Goal: Information Seeking & Learning: Understand process/instructions

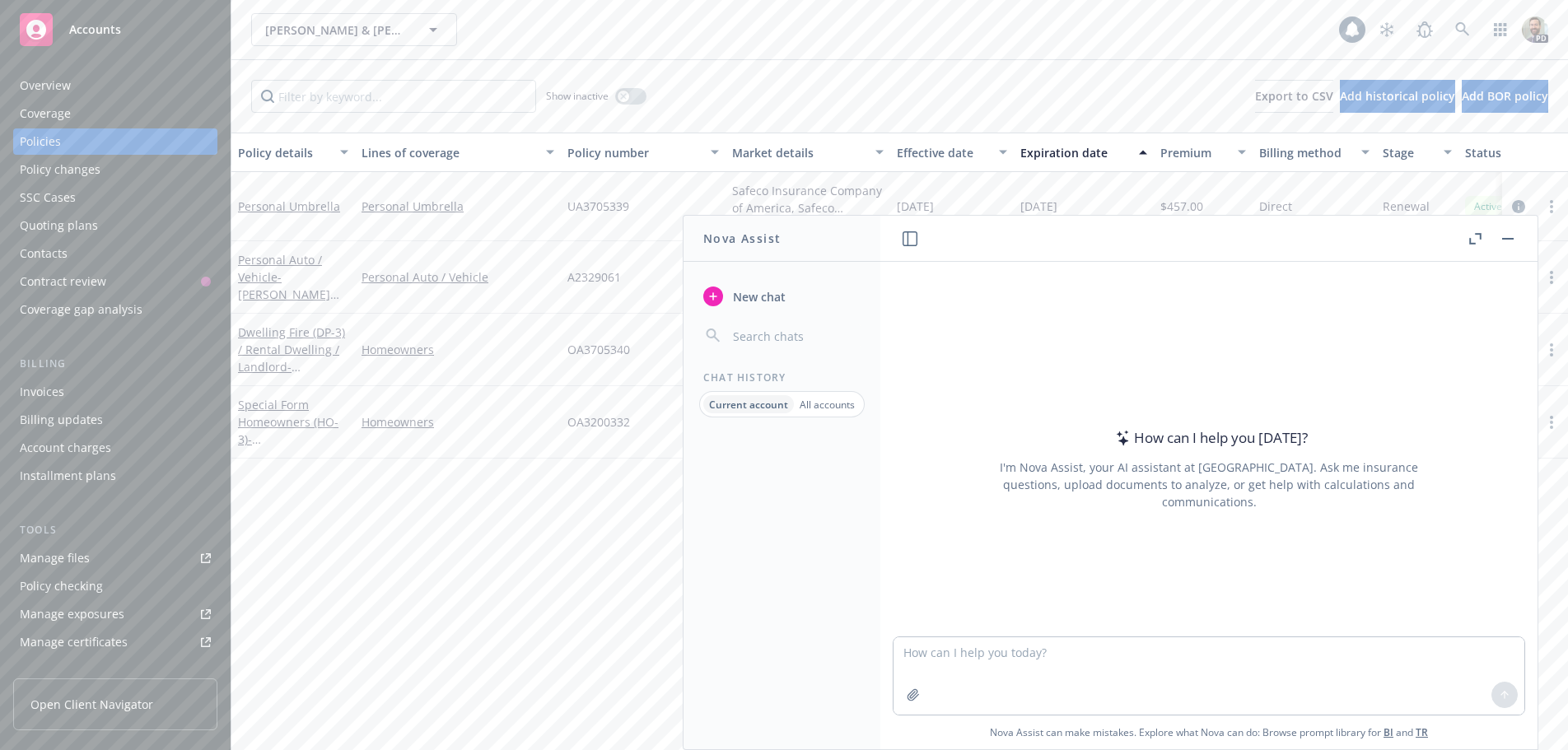
scroll to position [82, 0]
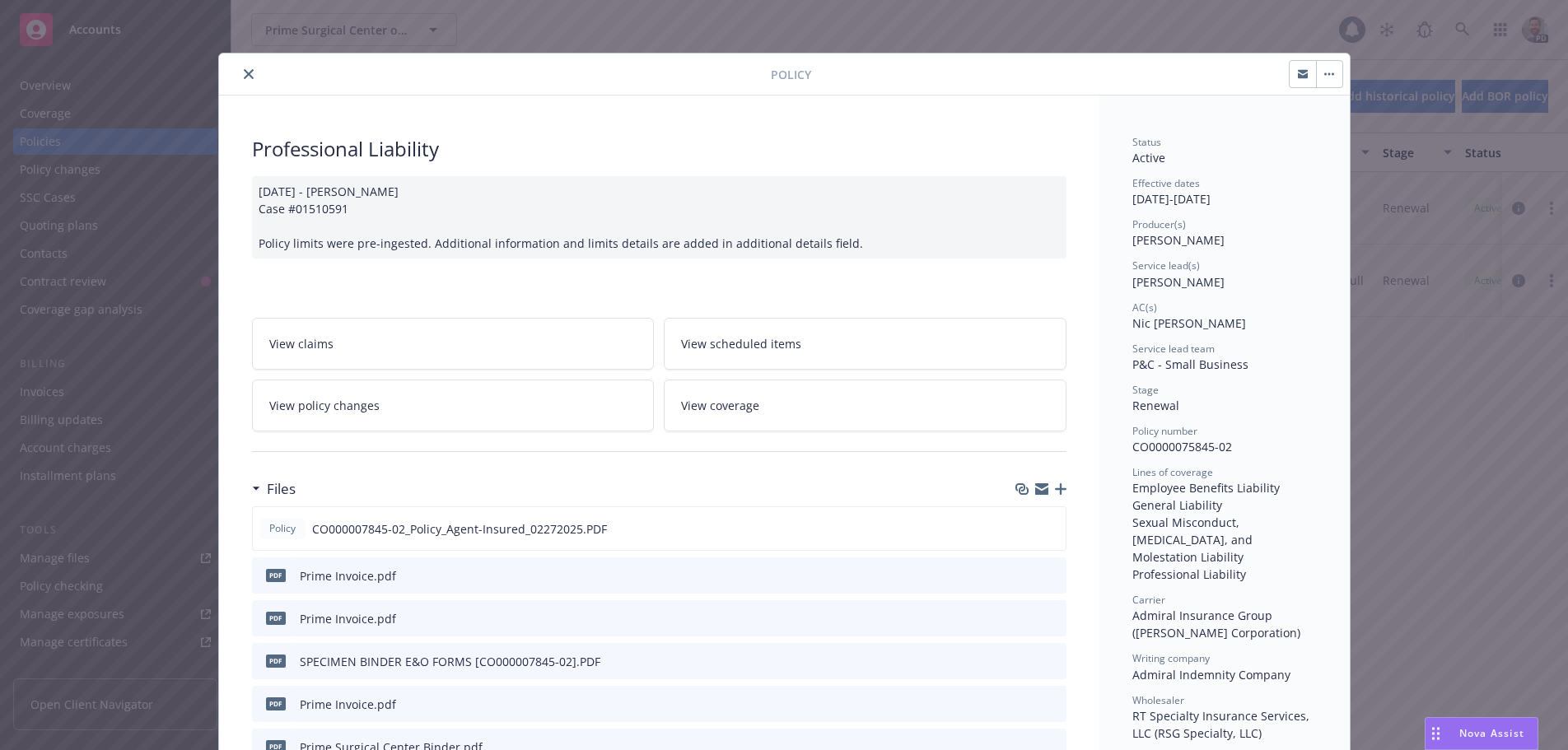
click at [244, 73] on icon "close" at bounding box center [249, 74] width 10 height 10
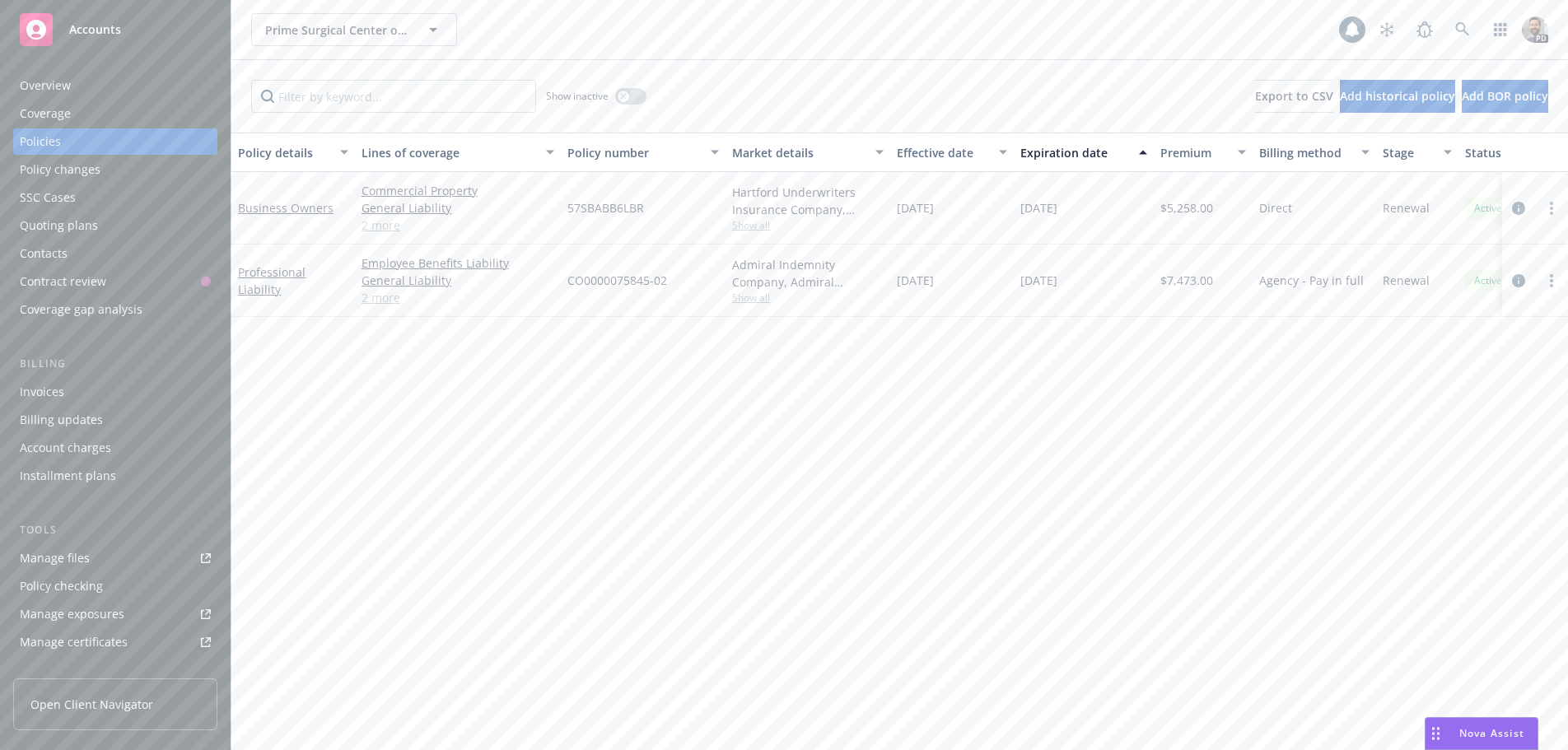
scroll to position [82, 0]
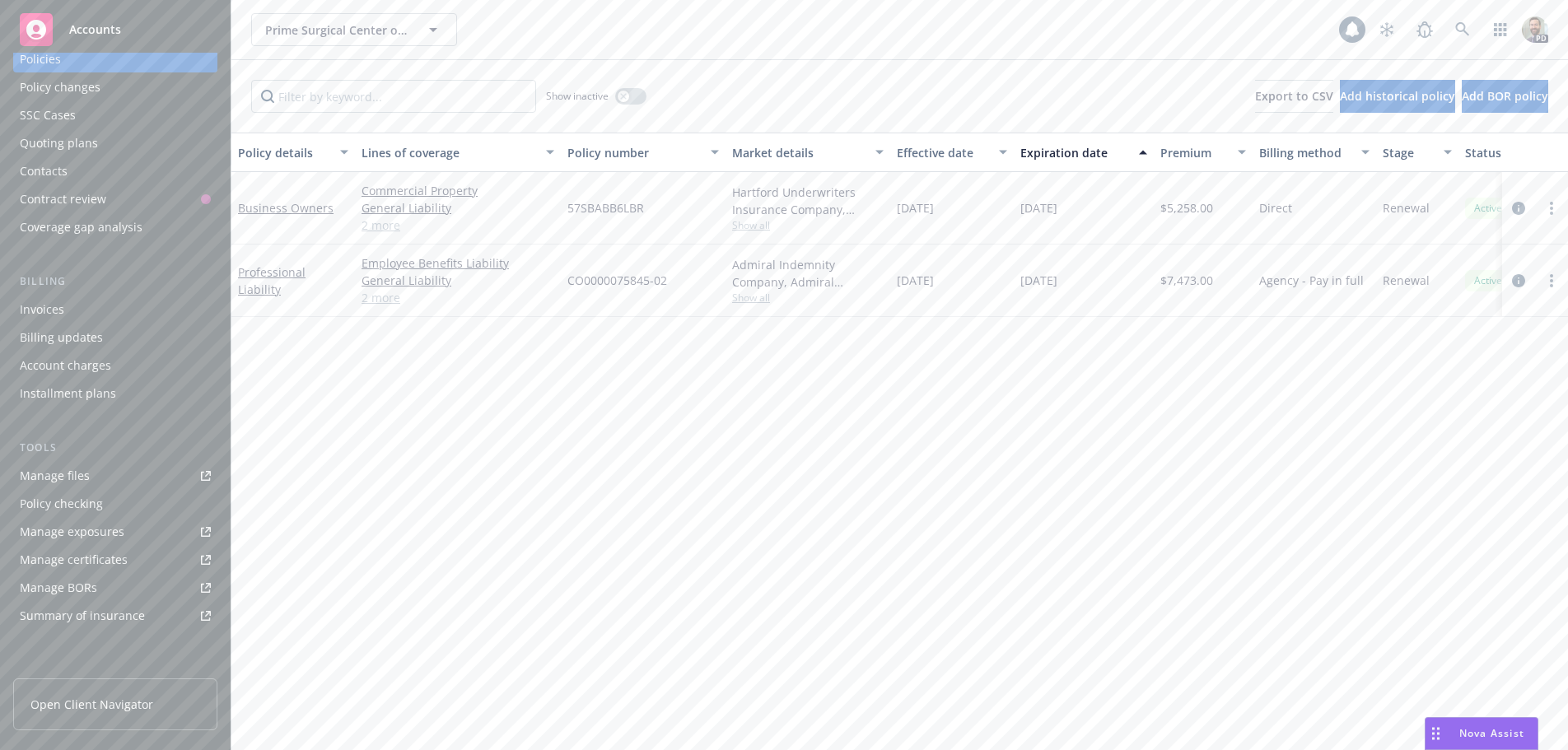
click at [78, 501] on div "Policy checking" at bounding box center [62, 504] width 83 height 27
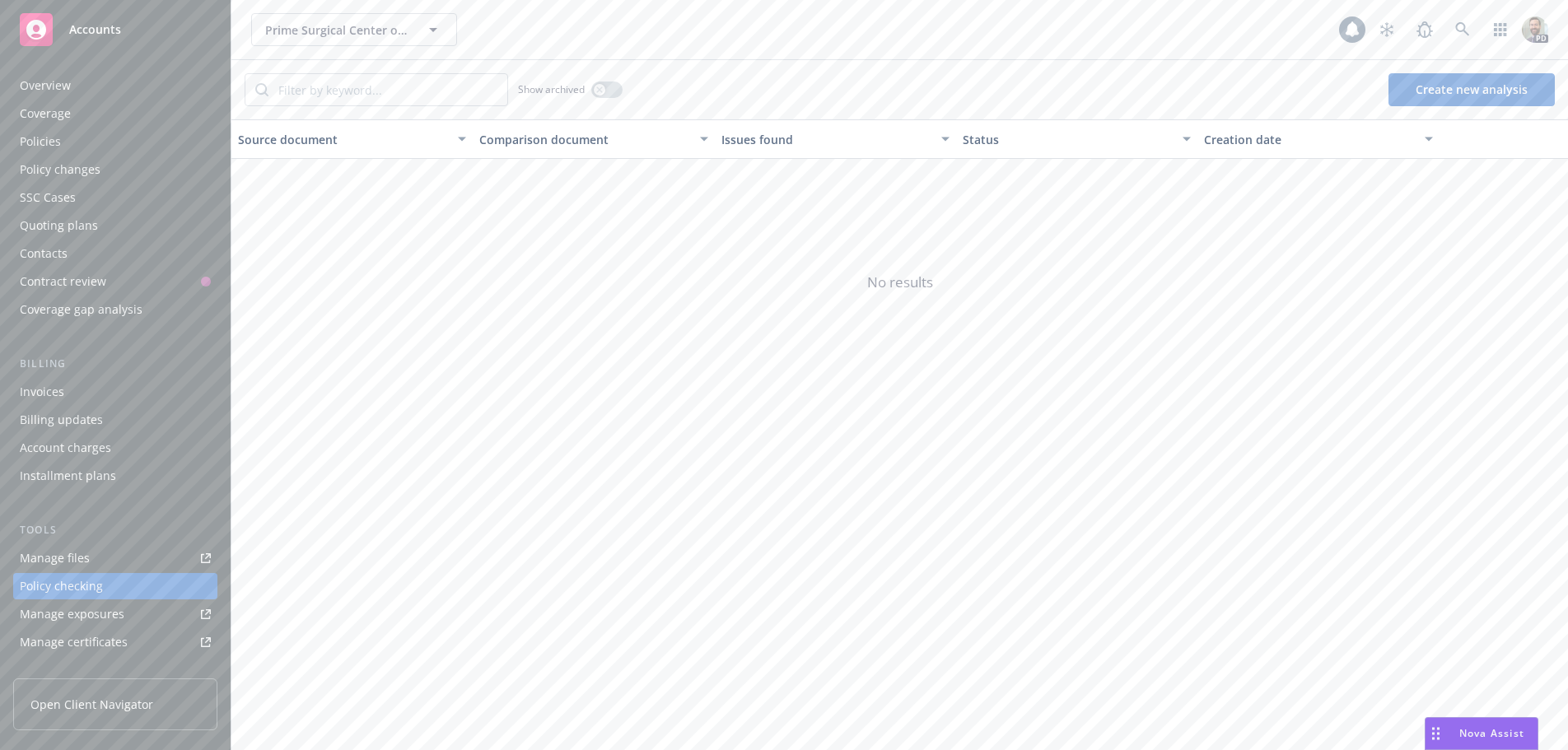
click at [1468, 728] on span "Nova Assist" at bounding box center [1492, 733] width 65 height 14
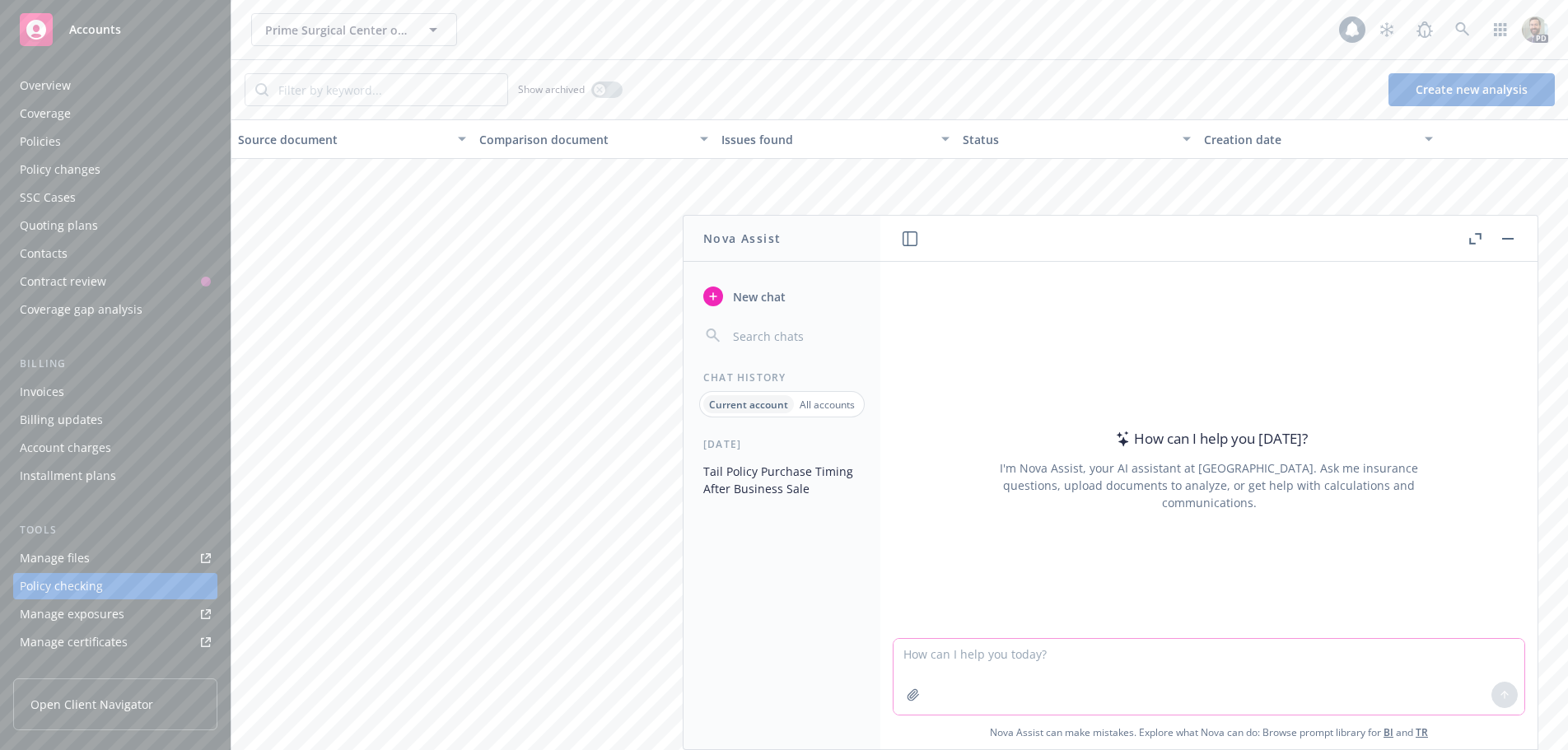
click at [971, 656] on textarea at bounding box center [1209, 677] width 631 height 75
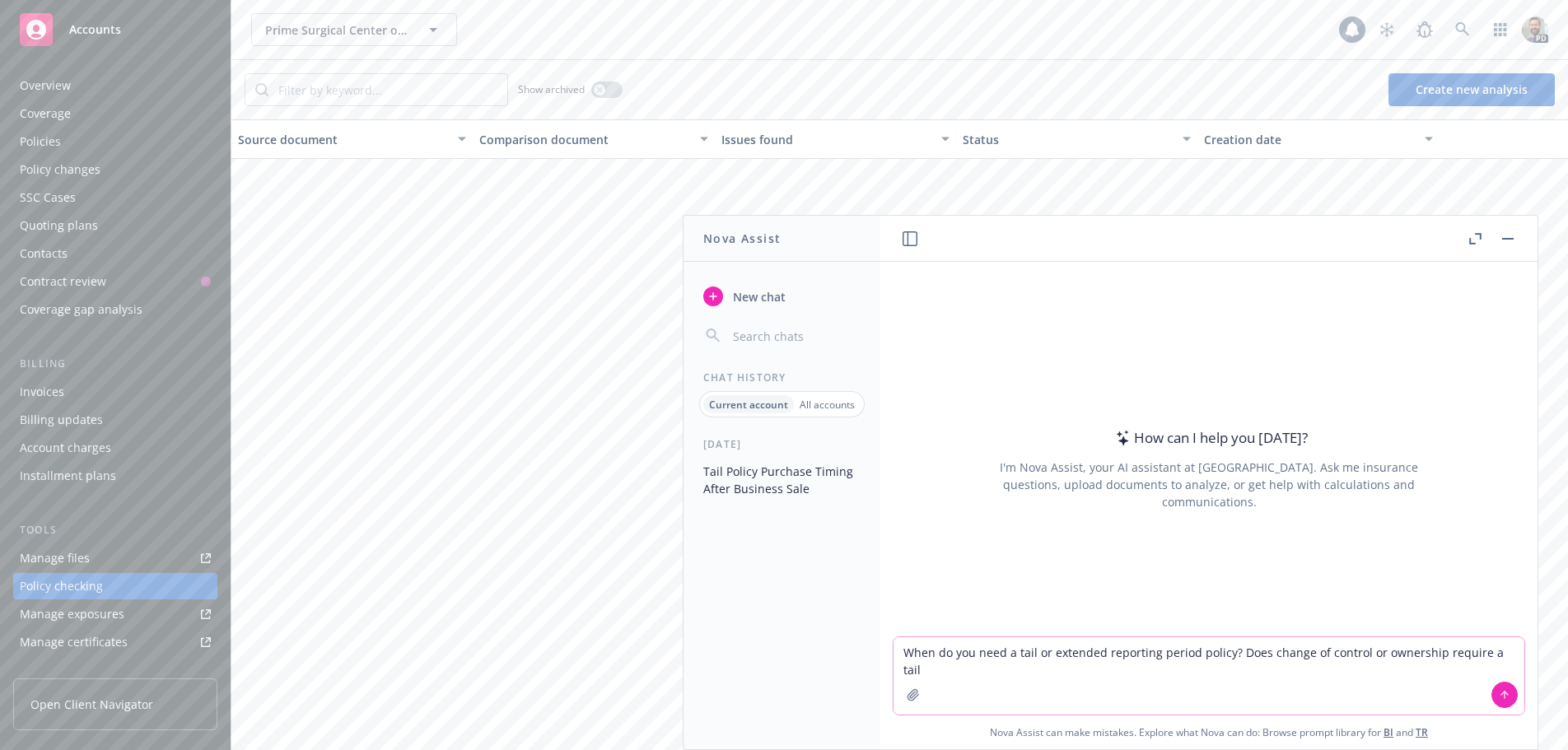
type textarea "When do you need a tail or extended reporting period policy? Does change of con…"
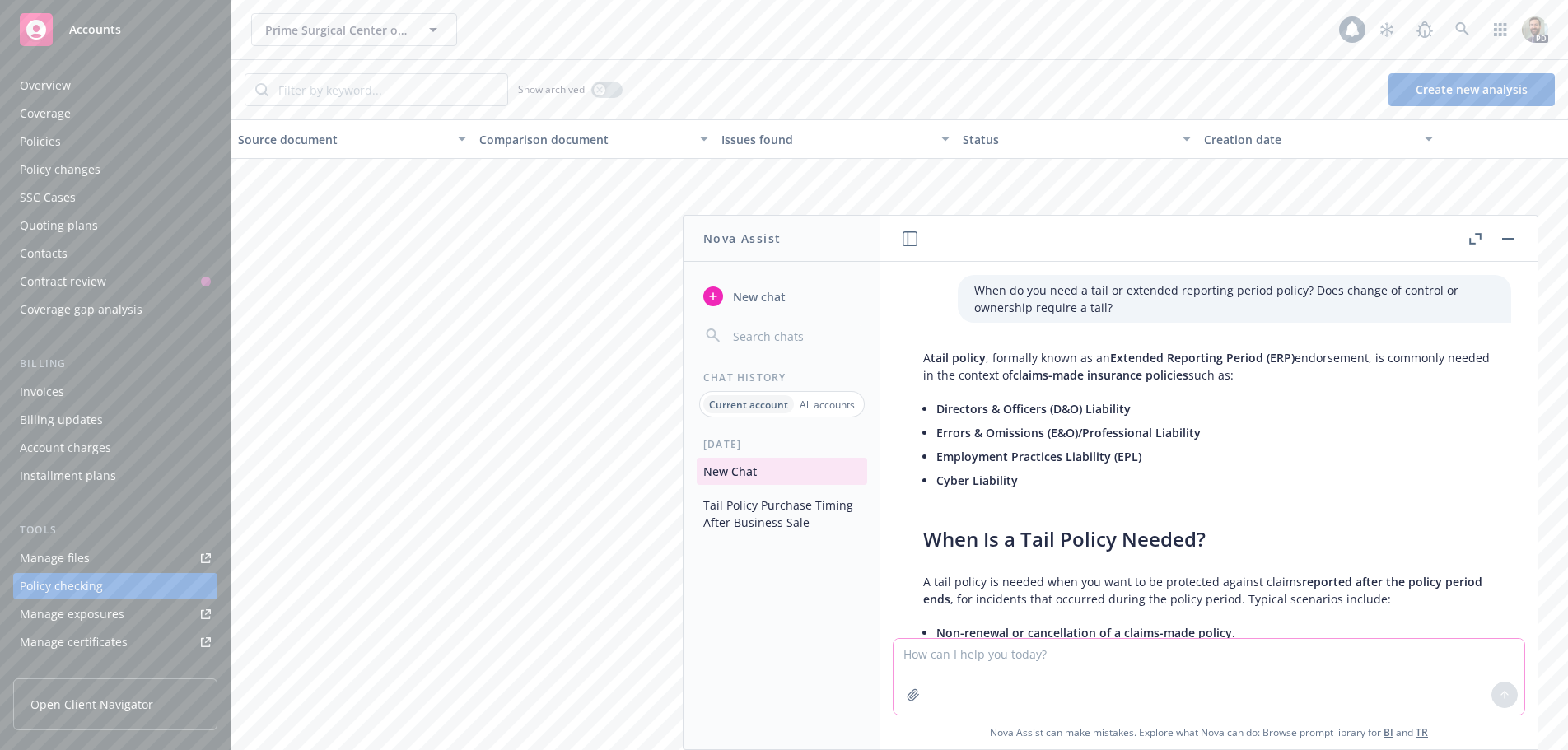
scroll to position [792, 0]
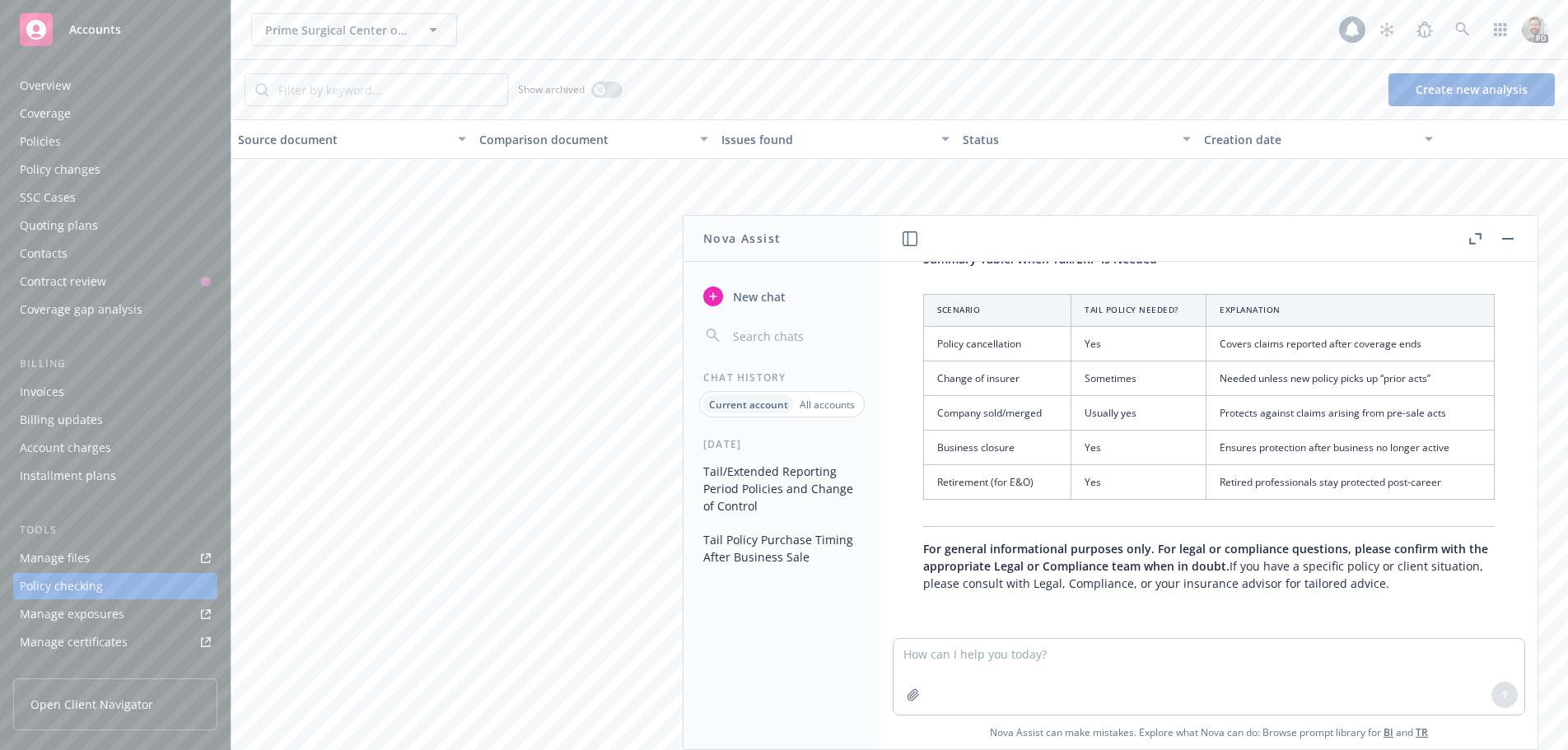
click at [382, 209] on span "No results" at bounding box center [899, 282] width 1337 height 247
click at [646, 88] on div "Show archived Create new analysis" at bounding box center [899, 90] width 1337 height 60
click at [37, 138] on div "Policies" at bounding box center [40, 141] width 41 height 27
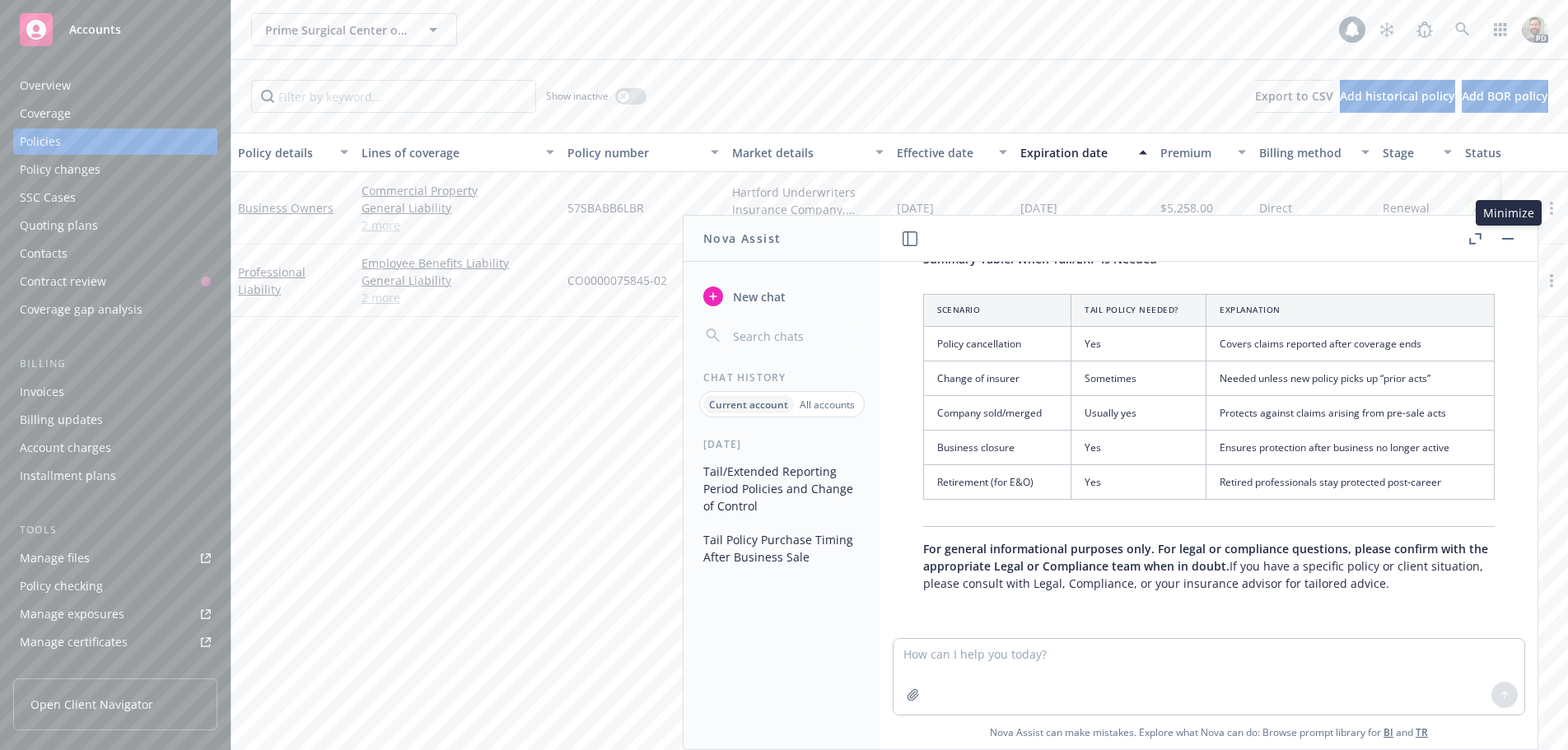
click at [1507, 234] on button "button" at bounding box center [1507, 239] width 20 height 20
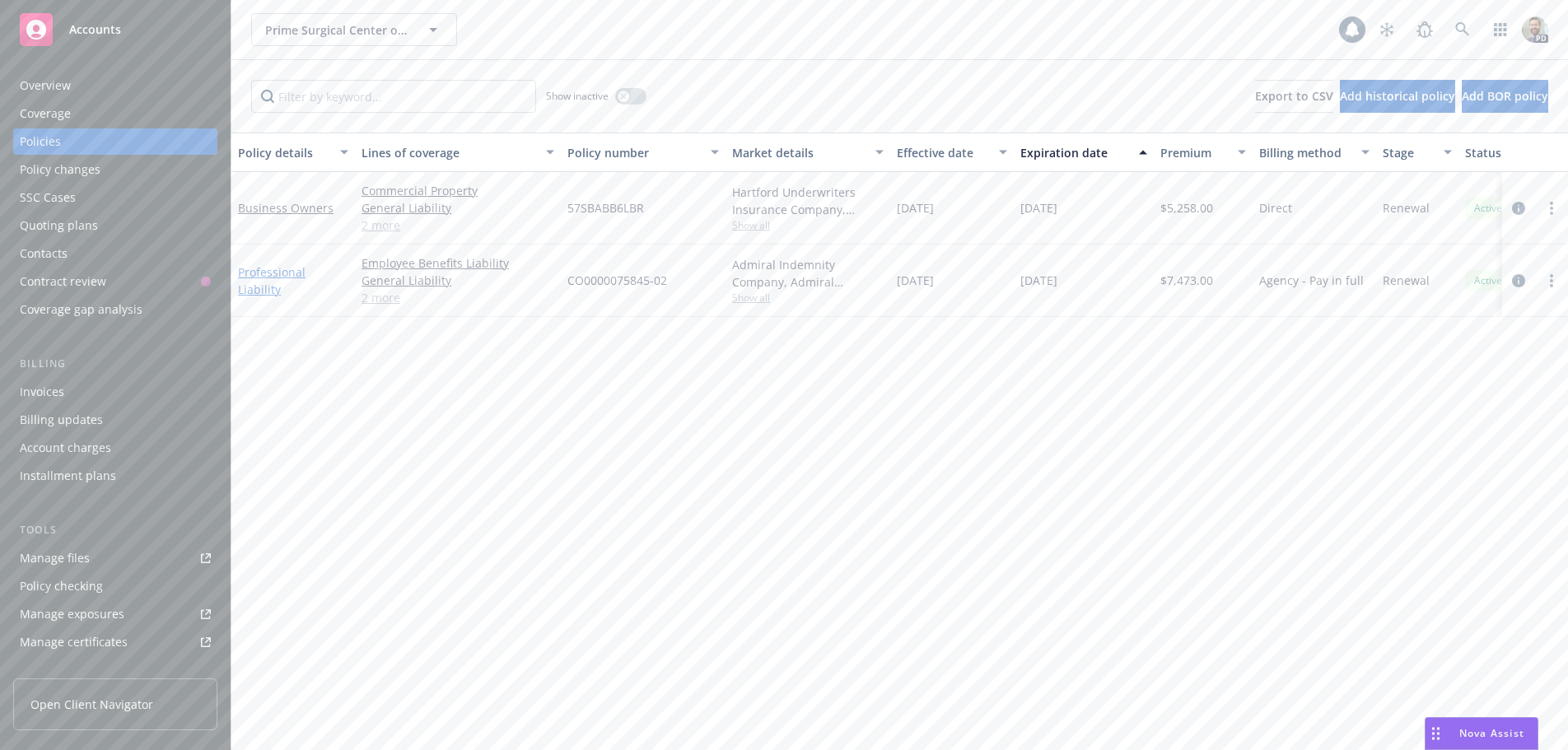
click at [284, 278] on link "Professional Liability" at bounding box center [272, 280] width 67 height 33
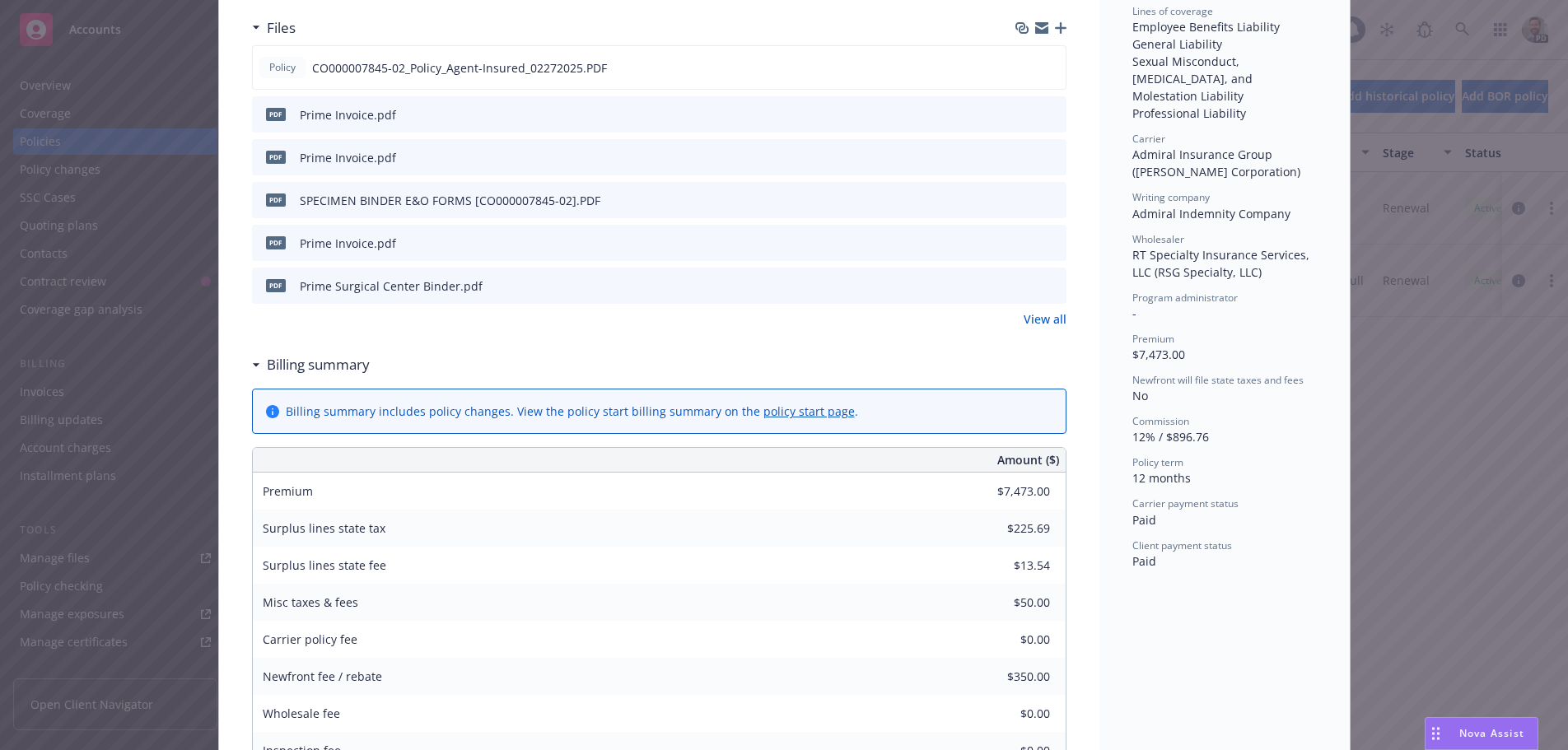
scroll to position [379, 0]
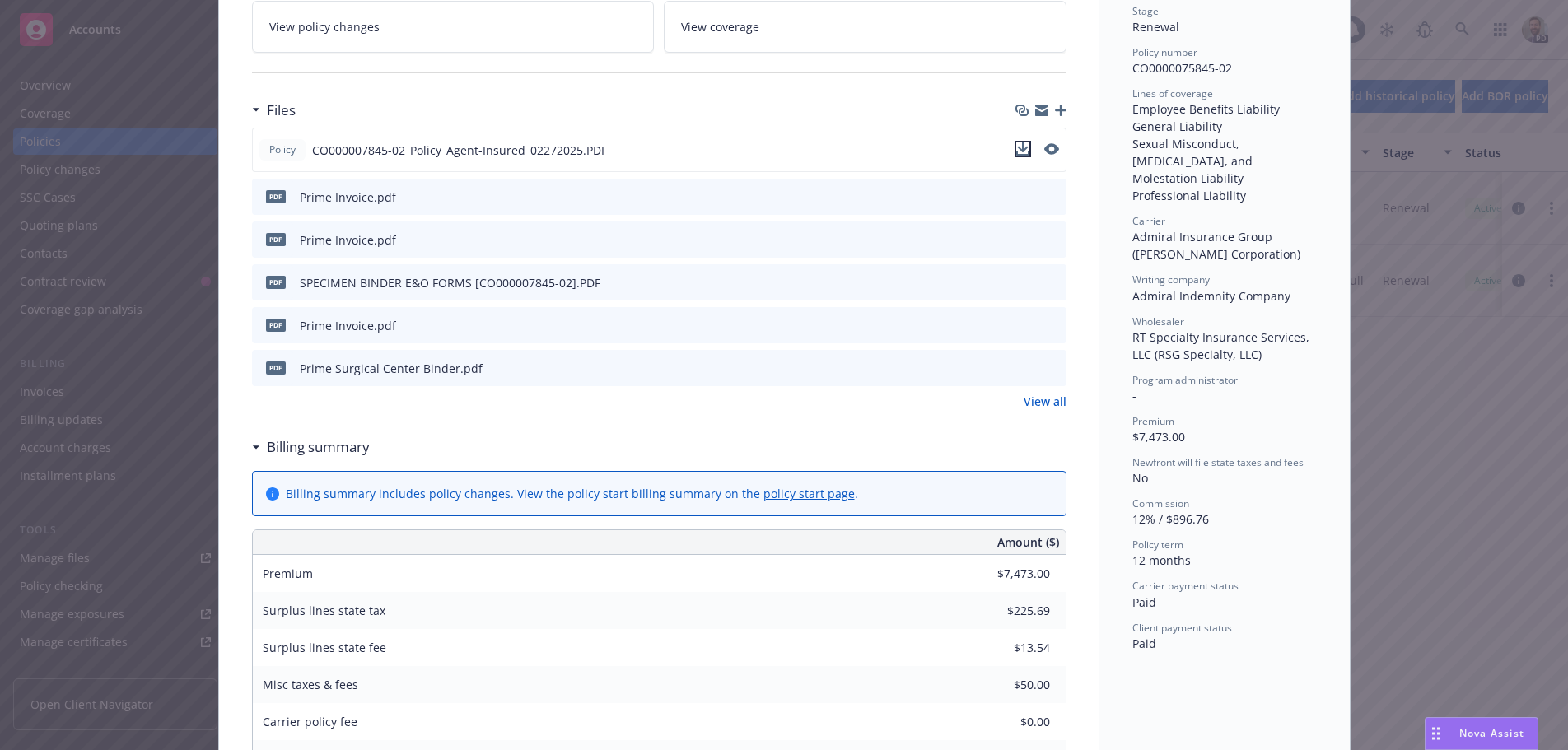
click at [1016, 149] on icon "download file" at bounding box center [1022, 149] width 13 height 13
click at [1468, 731] on span "Nova Assist" at bounding box center [1492, 733] width 65 height 14
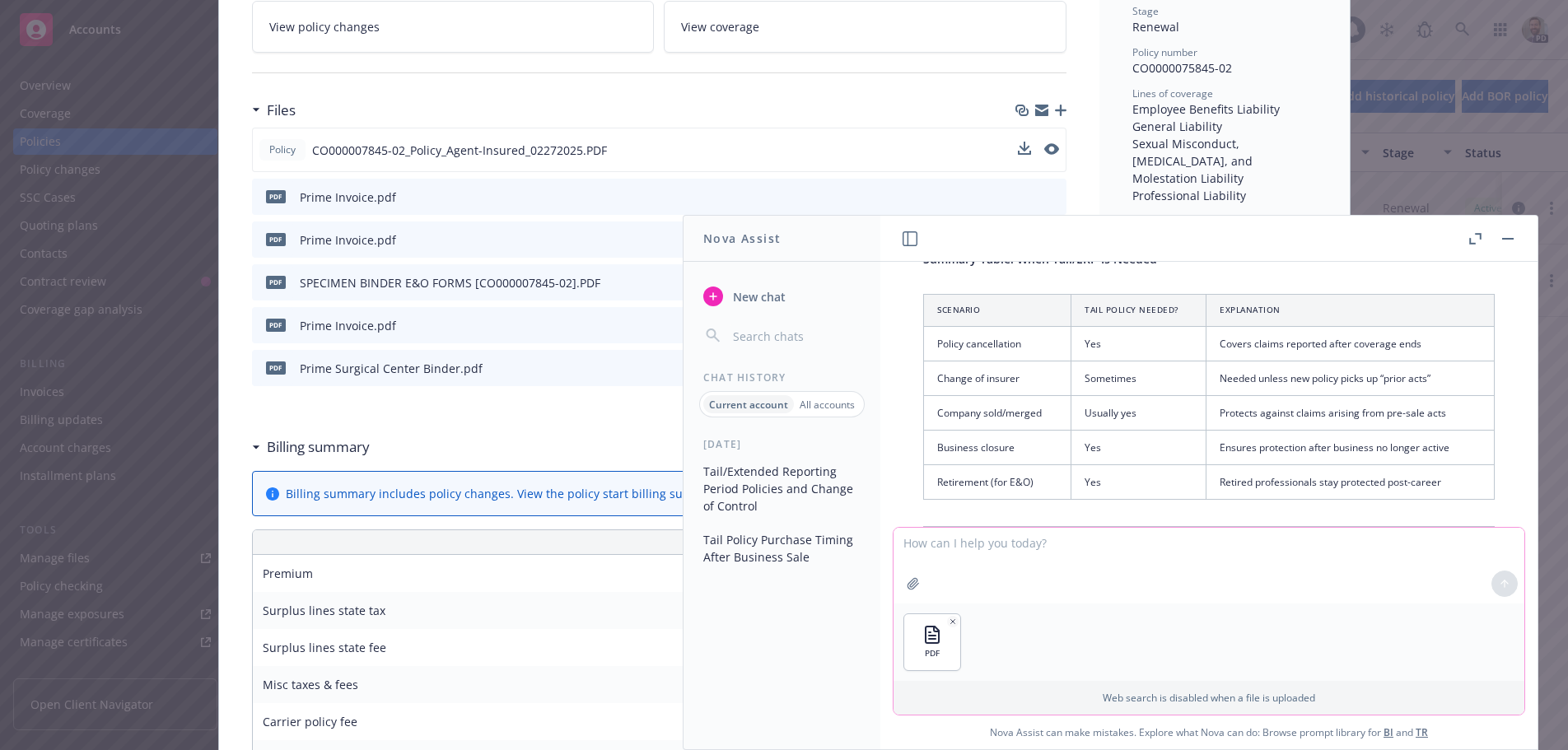
click at [935, 573] on textarea at bounding box center [1209, 565] width 631 height 75
click at [1129, 544] on textarea "Attached is a professional liability policy" at bounding box center [1209, 564] width 631 height 77
click at [1239, 539] on textarea "Attached is a professional liability policy. What if the ownership changes" at bounding box center [1209, 564] width 631 height 77
click at [1372, 544] on textarea "Attached is a professional liability policy. What if the ownership of the busin…" at bounding box center [1209, 564] width 631 height 77
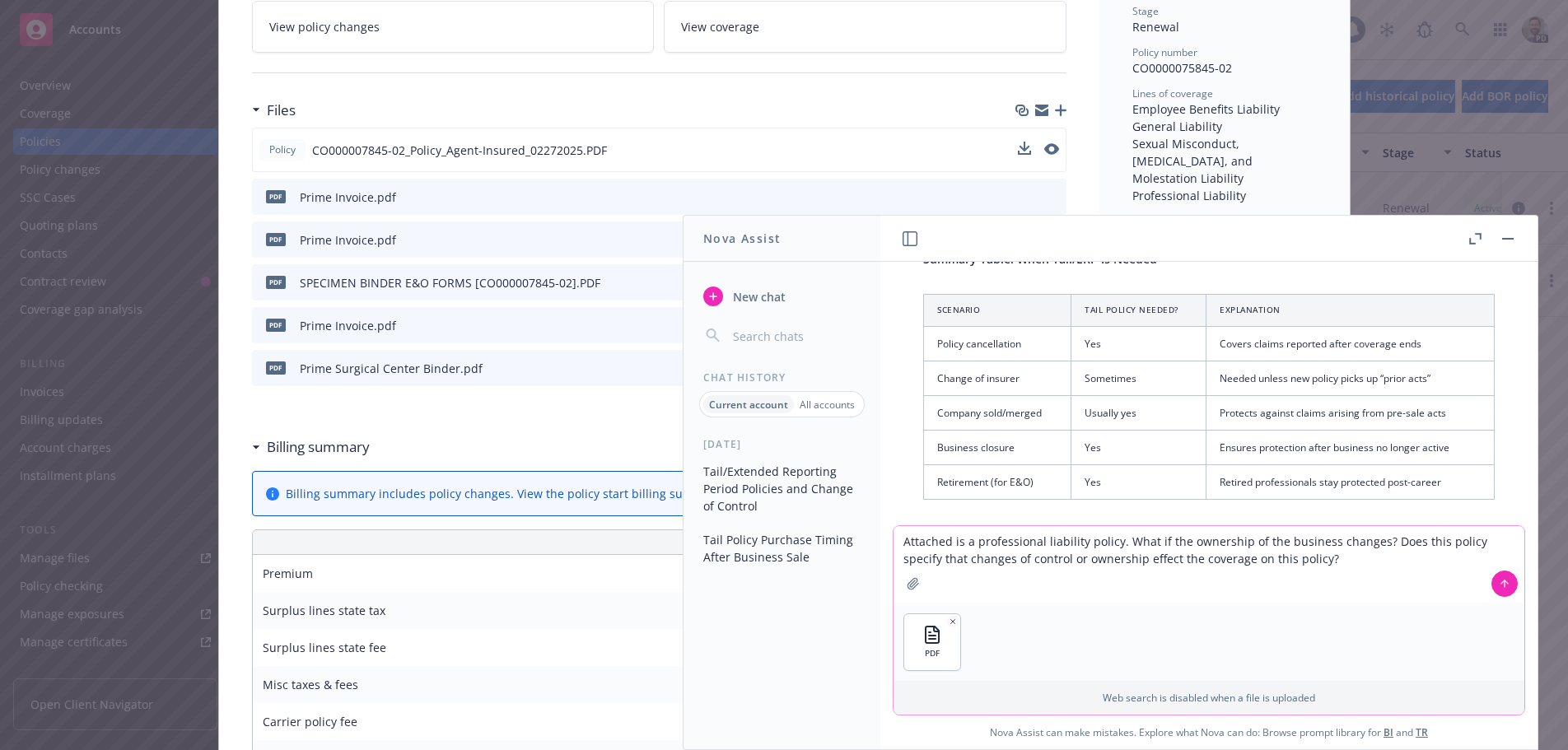
type textarea "Attached is a professional liability policy. What if the ownership of the busin…"
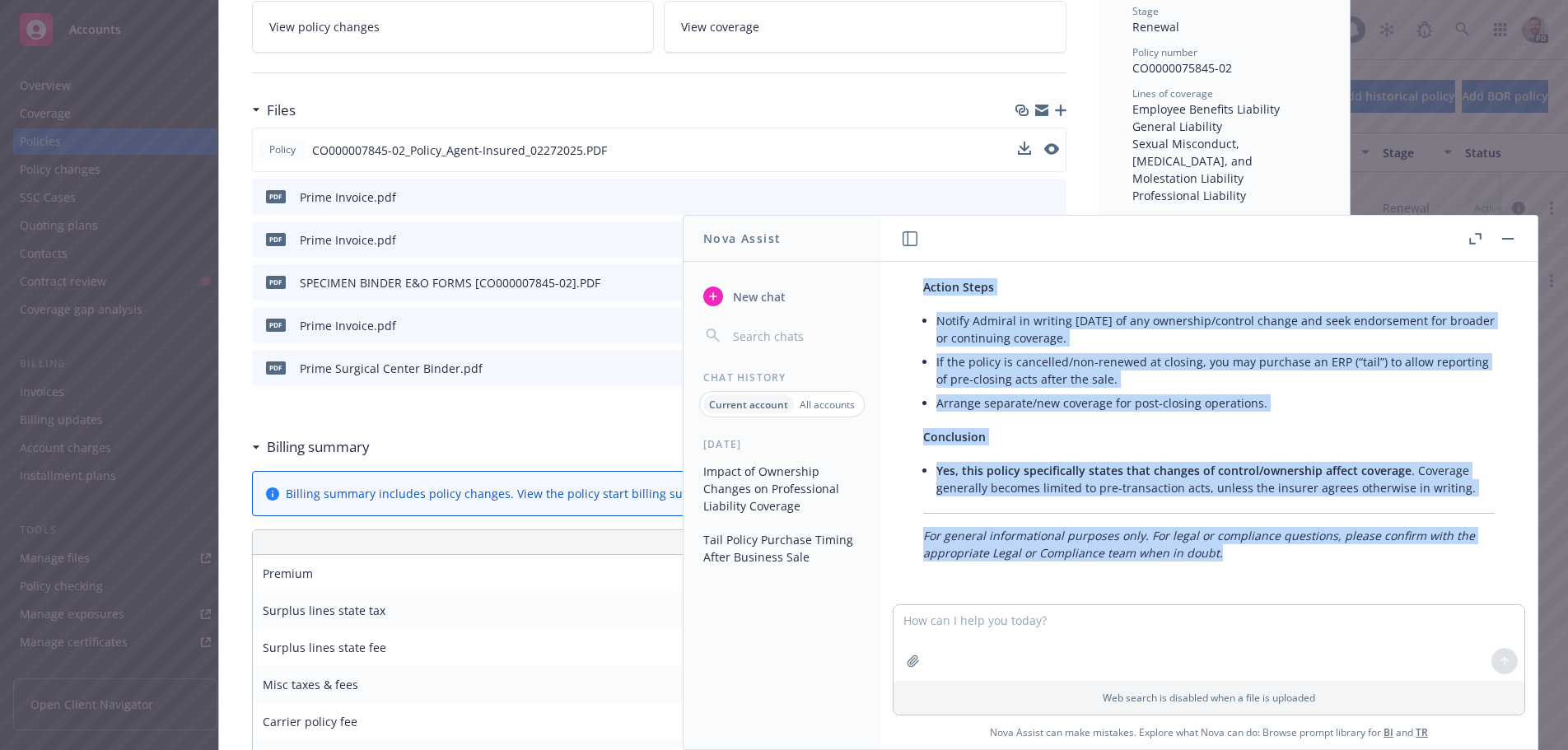
scroll to position [1717, 0]
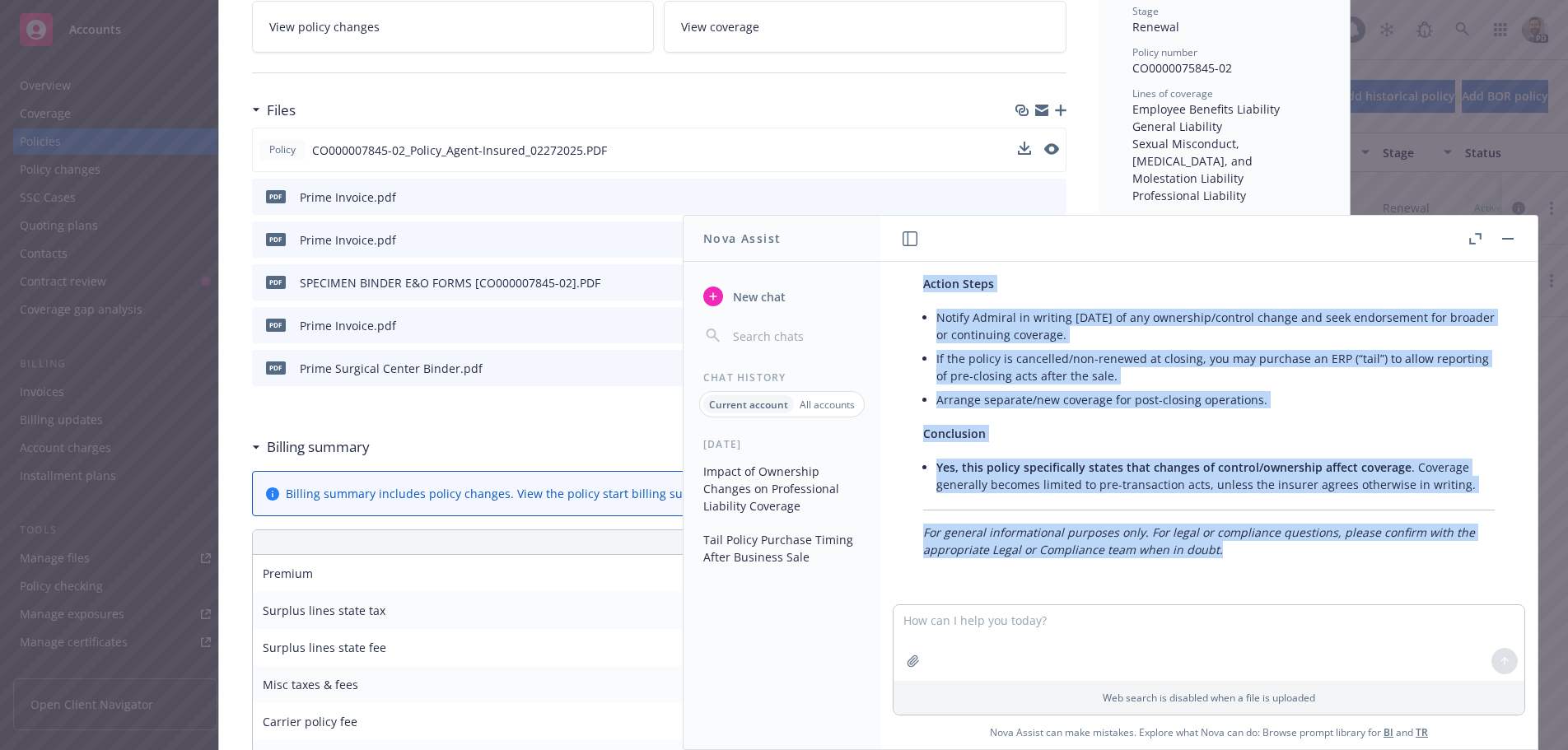
drag, startPoint x: 924, startPoint y: 438, endPoint x: 1390, endPoint y: 679, distance: 524.6
click at [1390, 679] on div "When do you need a tail or extended reporting period policy? Does change of con…" at bounding box center [1209, 505] width 657 height 487
copy div "Loremips Dolors Ametcons & Adipisc Eli seddoe temporin u Labore et Doloremagna …"
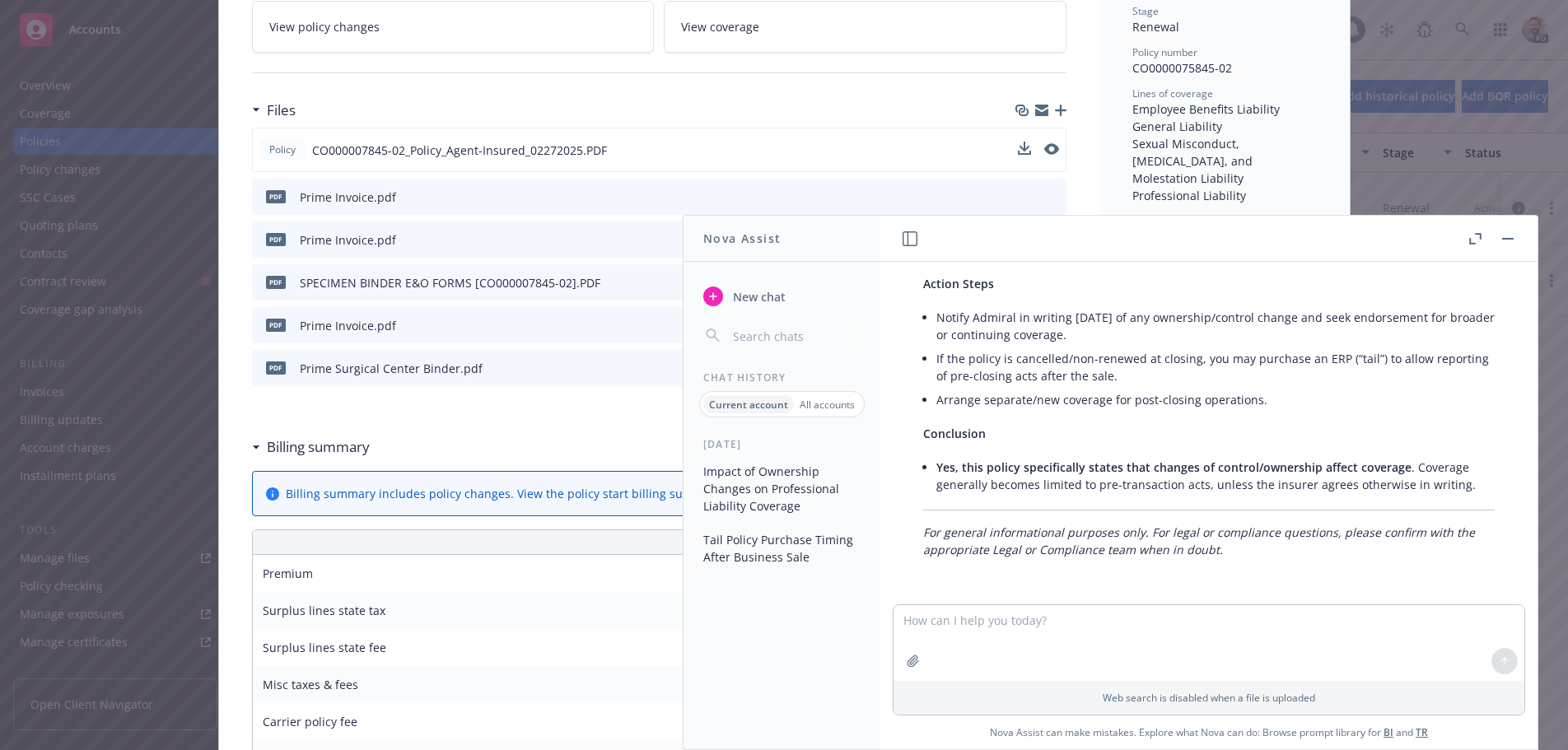
click at [874, 65] on div at bounding box center [659, 72] width 815 height 41
click at [1506, 239] on rect "button" at bounding box center [1508, 239] width 12 height 2
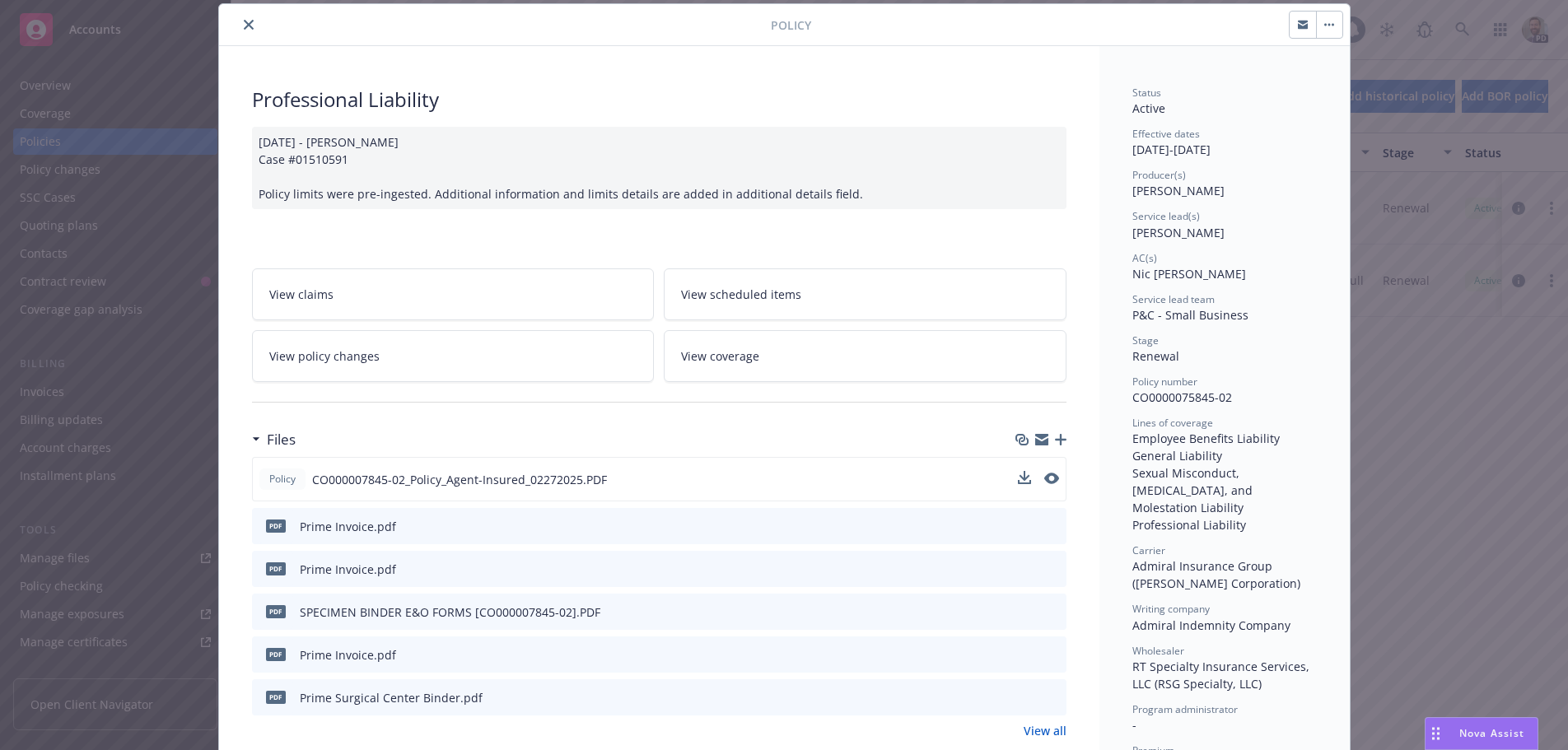
scroll to position [0, 0]
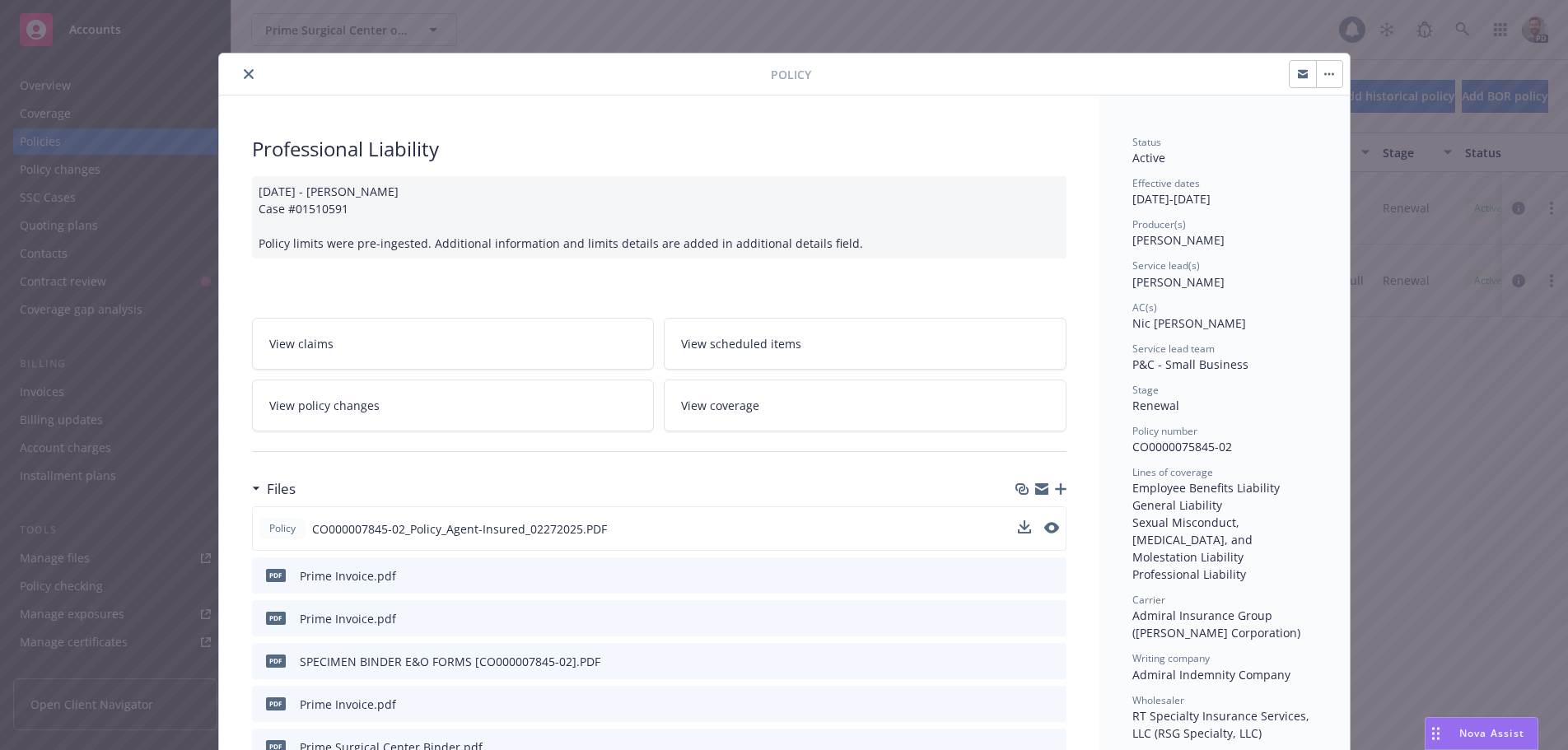
click at [244, 73] on icon "close" at bounding box center [249, 74] width 10 height 10
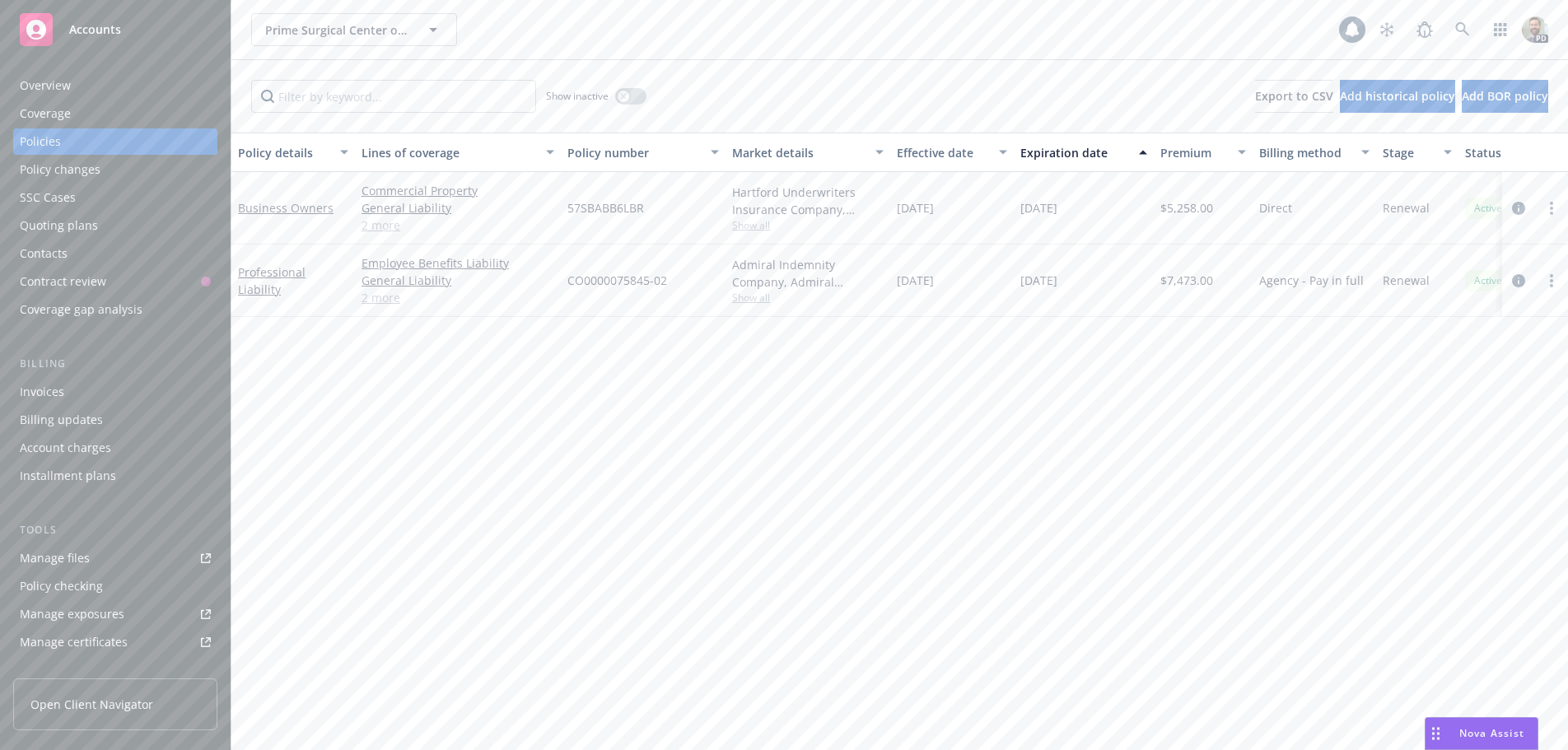
click at [106, 87] on div "Overview" at bounding box center [115, 85] width 192 height 27
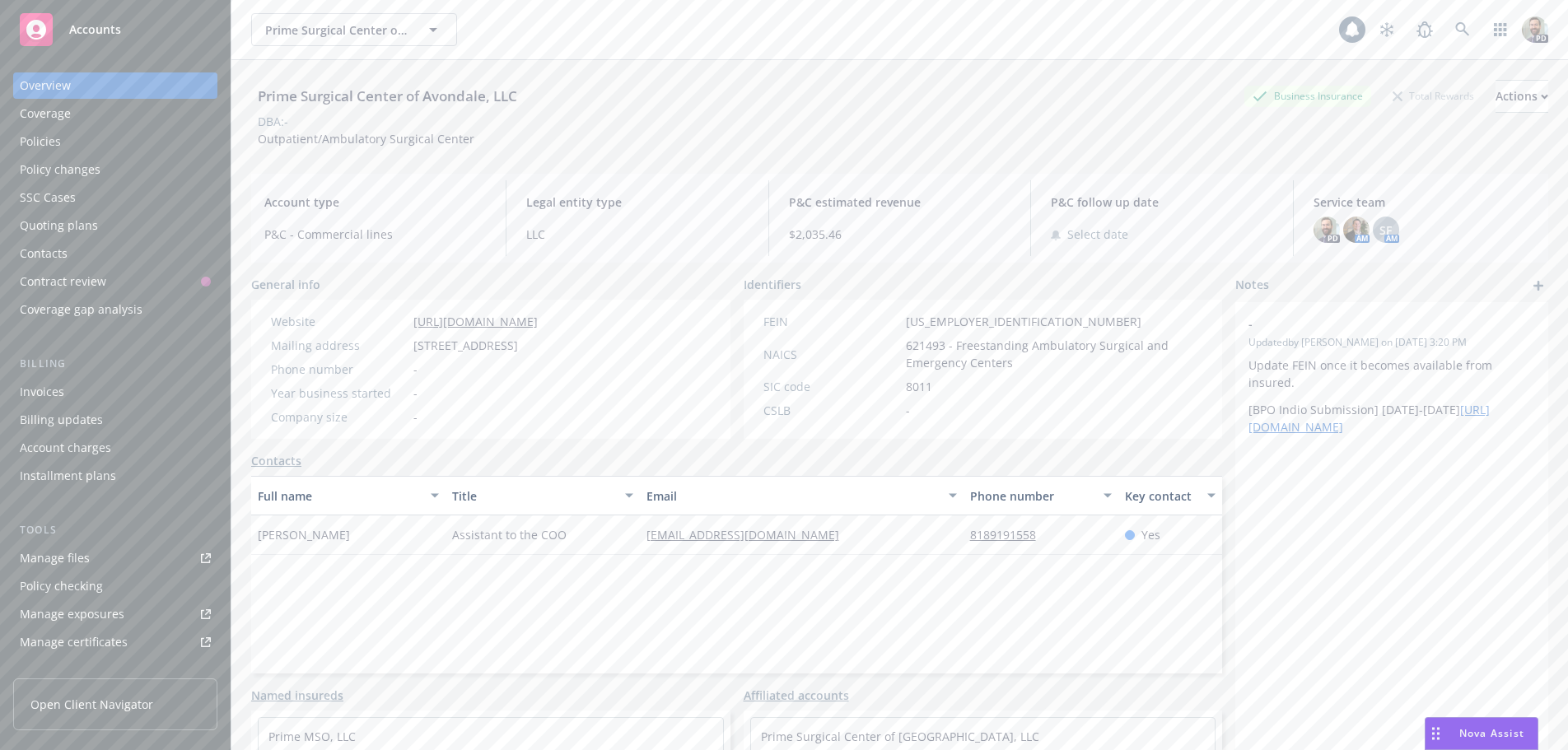
click at [257, 96] on div "Prime Surgical Center of Avondale, LLC" at bounding box center [387, 96] width 273 height 22
click at [257, 94] on div "Prime Surgical Center of Avondale, LLC" at bounding box center [387, 96] width 273 height 22
drag, startPoint x: 258, startPoint y: 93, endPoint x: 500, endPoint y: 98, distance: 242.1
click at [568, 97] on div "Prime Surgical Center of Avondale, LLC Business Insurance Total Rewards Actions" at bounding box center [899, 95] width 1297 height 33
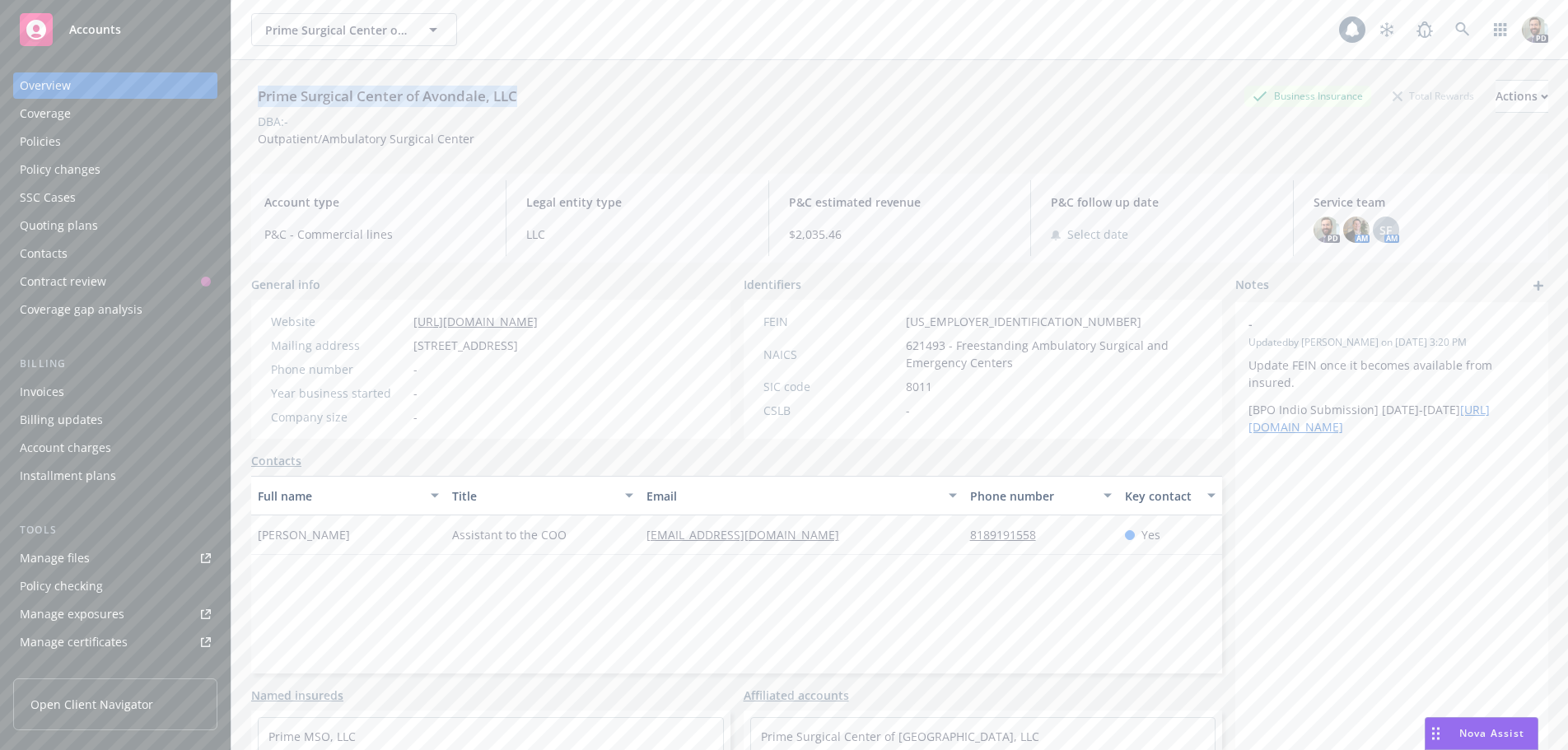
copy div "Prime Surgical Center of Avondale, LLC"
click at [1464, 735] on span "Nova Assist" at bounding box center [1492, 733] width 65 height 14
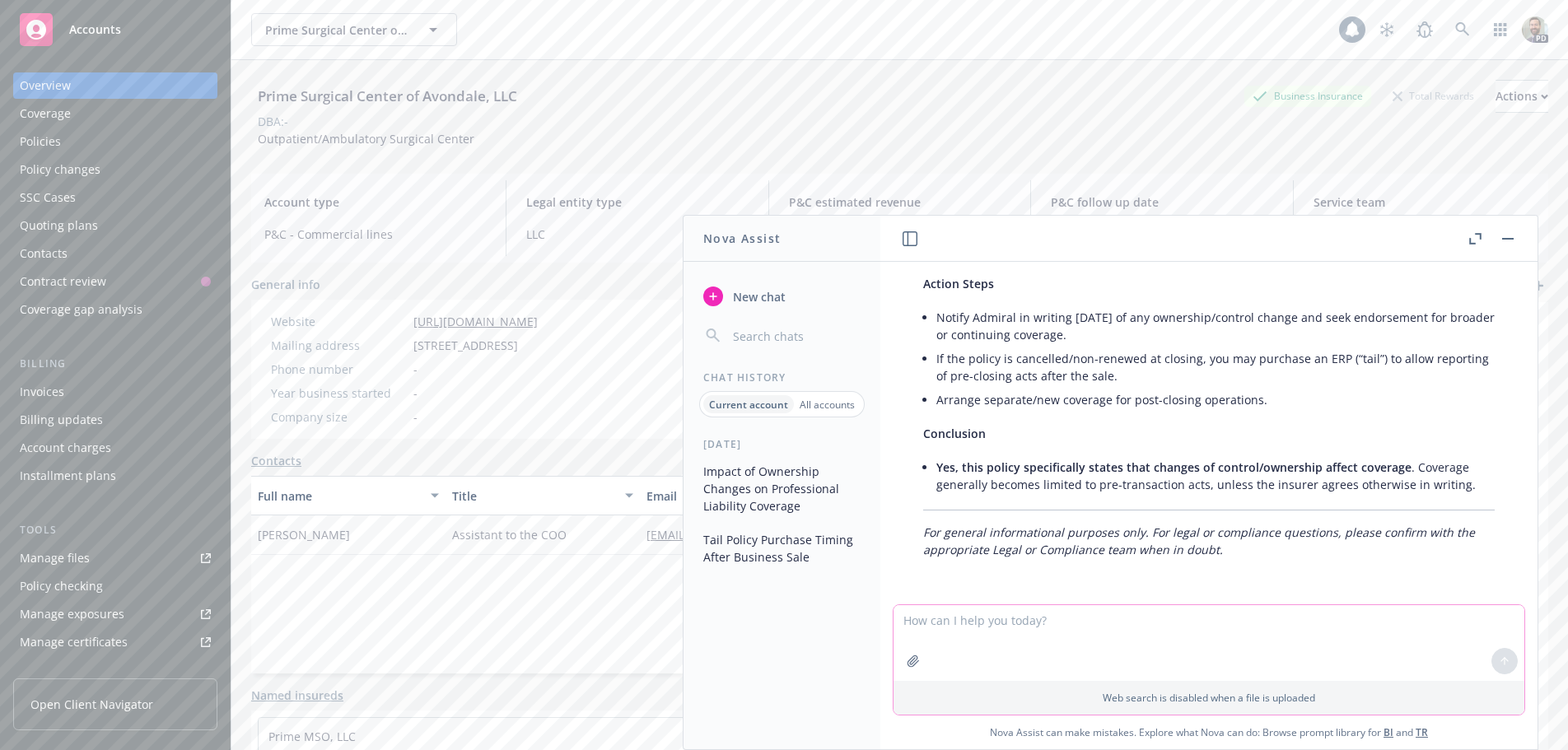
click at [1079, 621] on textarea at bounding box center [1209, 643] width 631 height 75
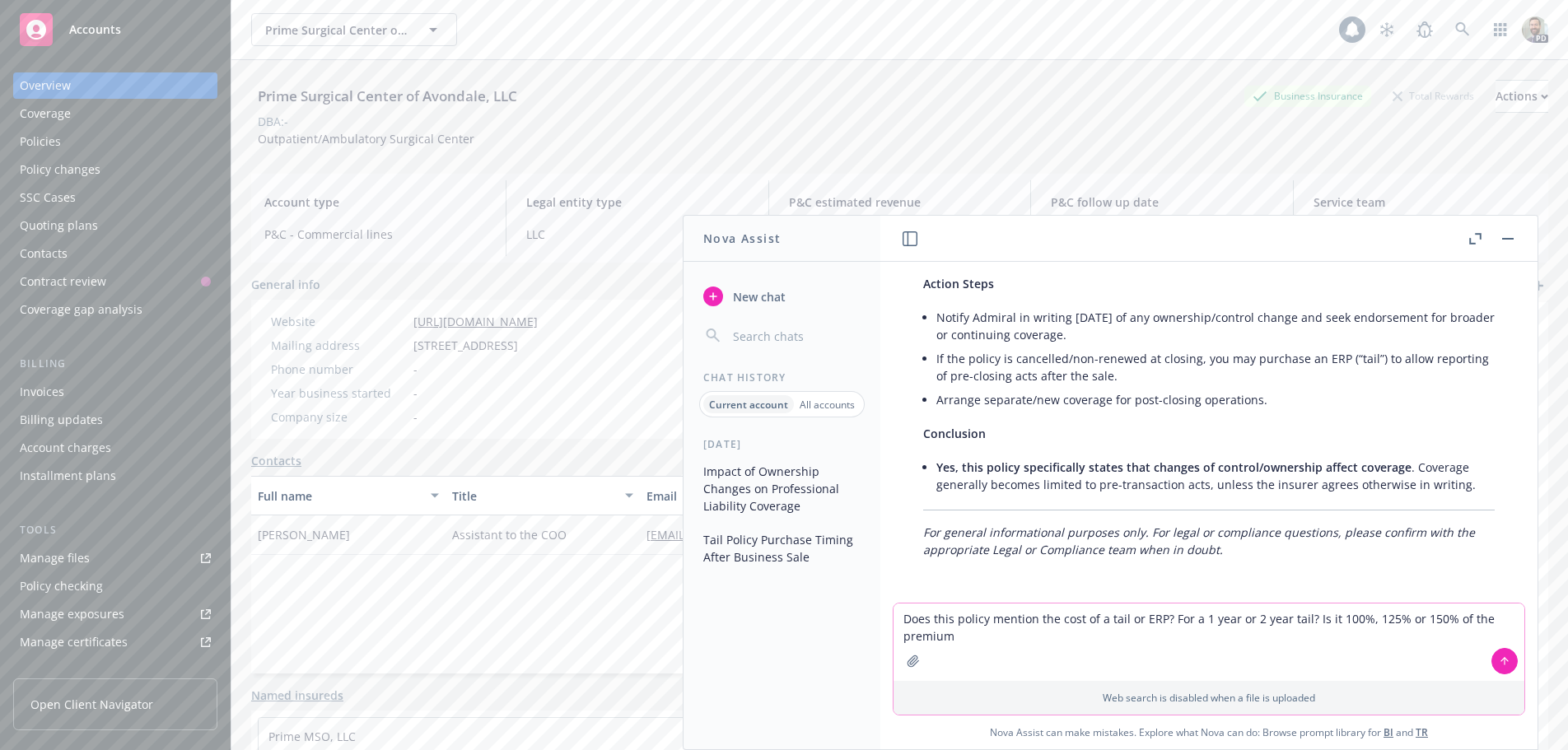
type textarea "Does this policy mention the cost of a tail or ERP? For a 1 year or 2 year tail…"
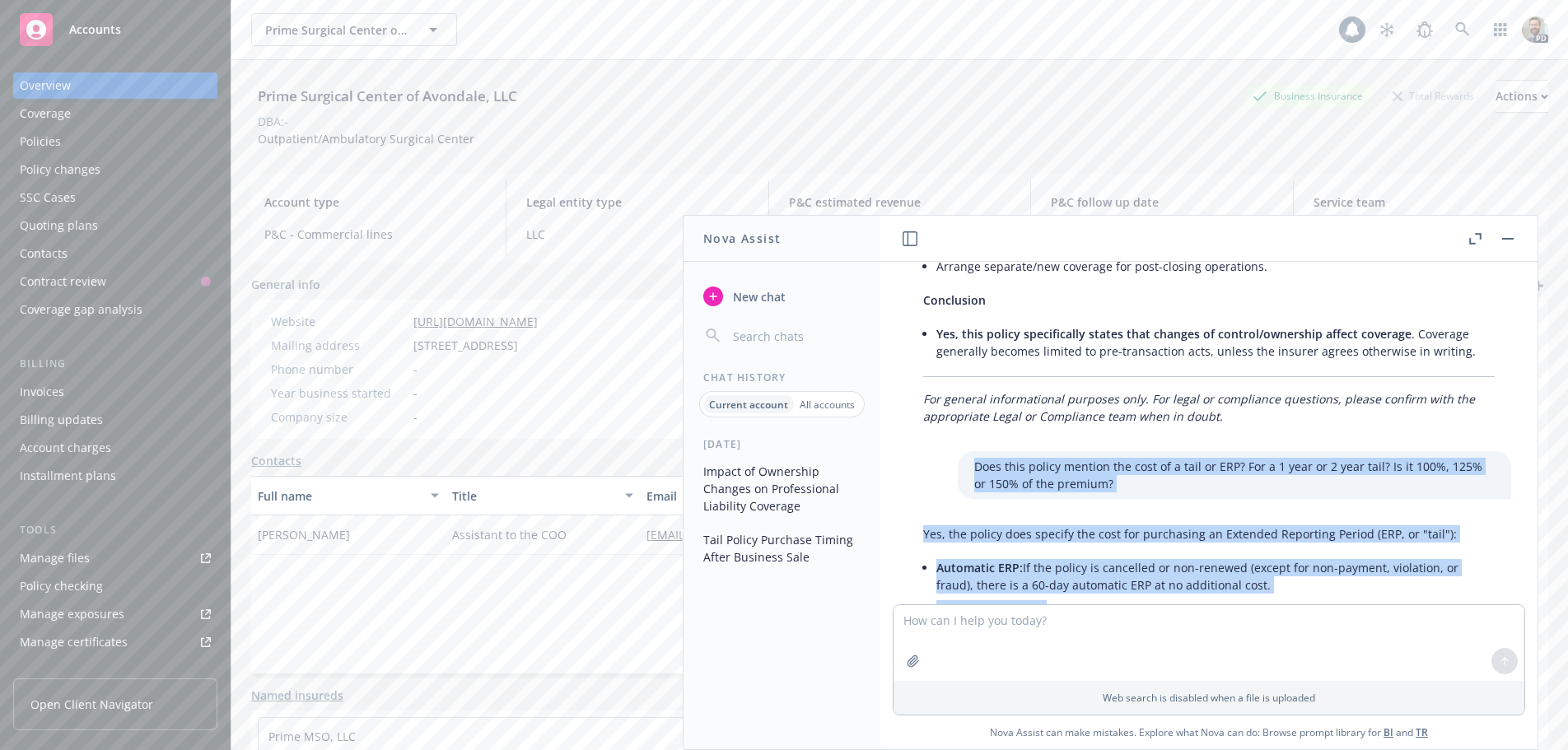
scroll to position [2097, 0]
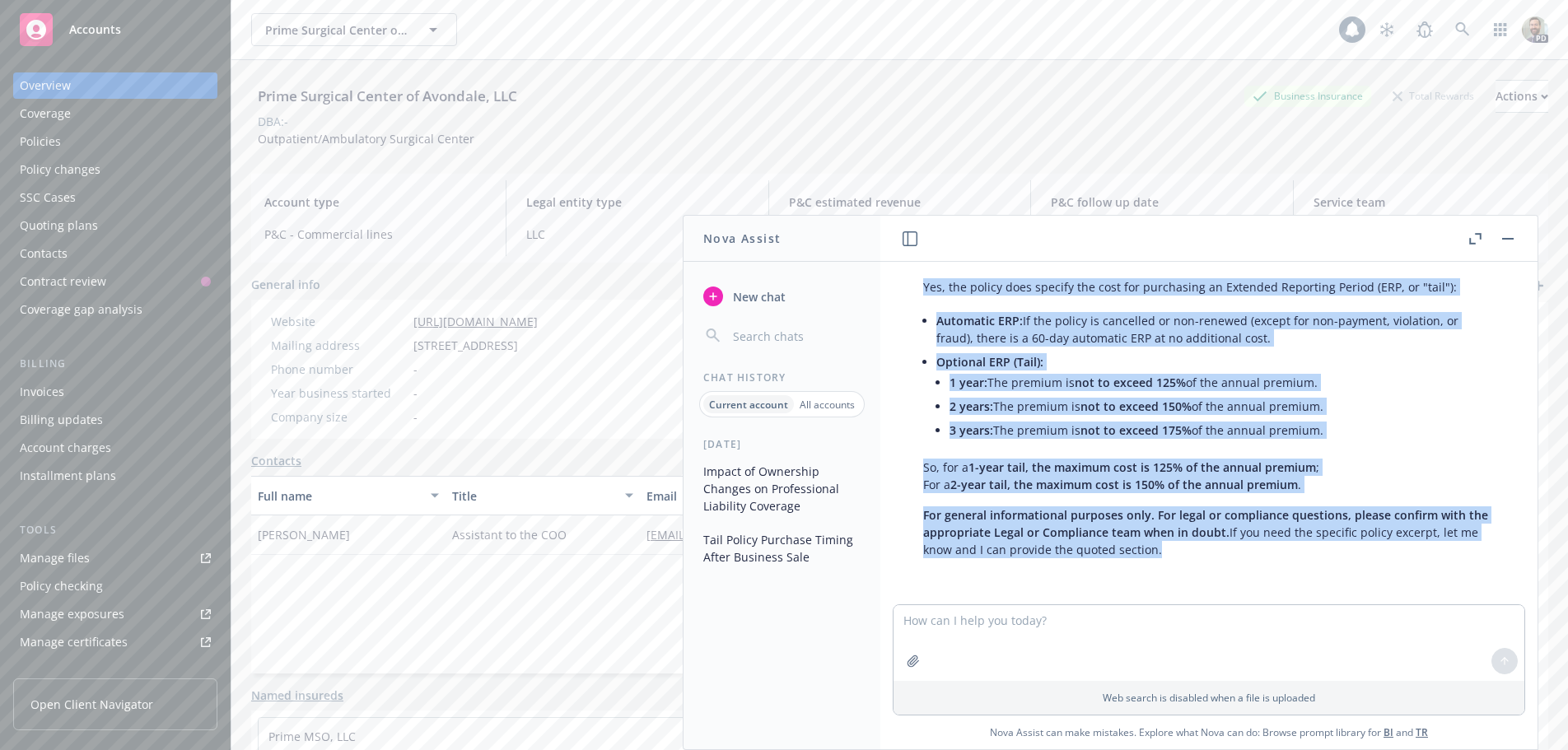
drag, startPoint x: 951, startPoint y: 465, endPoint x: 1415, endPoint y: 654, distance: 501.0
click at [1415, 654] on div "When do you need a tail or extended reporting period policy? Does change of con…" at bounding box center [1209, 505] width 657 height 487
copy div "Does this policy mention the cost of a tail or ERP? For a 1 year or 2 year tail…"
drag, startPoint x: 951, startPoint y: 289, endPoint x: 1394, endPoint y: 612, distance: 548.2
click at [1394, 612] on div "When do you need a tail or extended reporting period policy? Does change of con…" at bounding box center [1209, 505] width 657 height 487
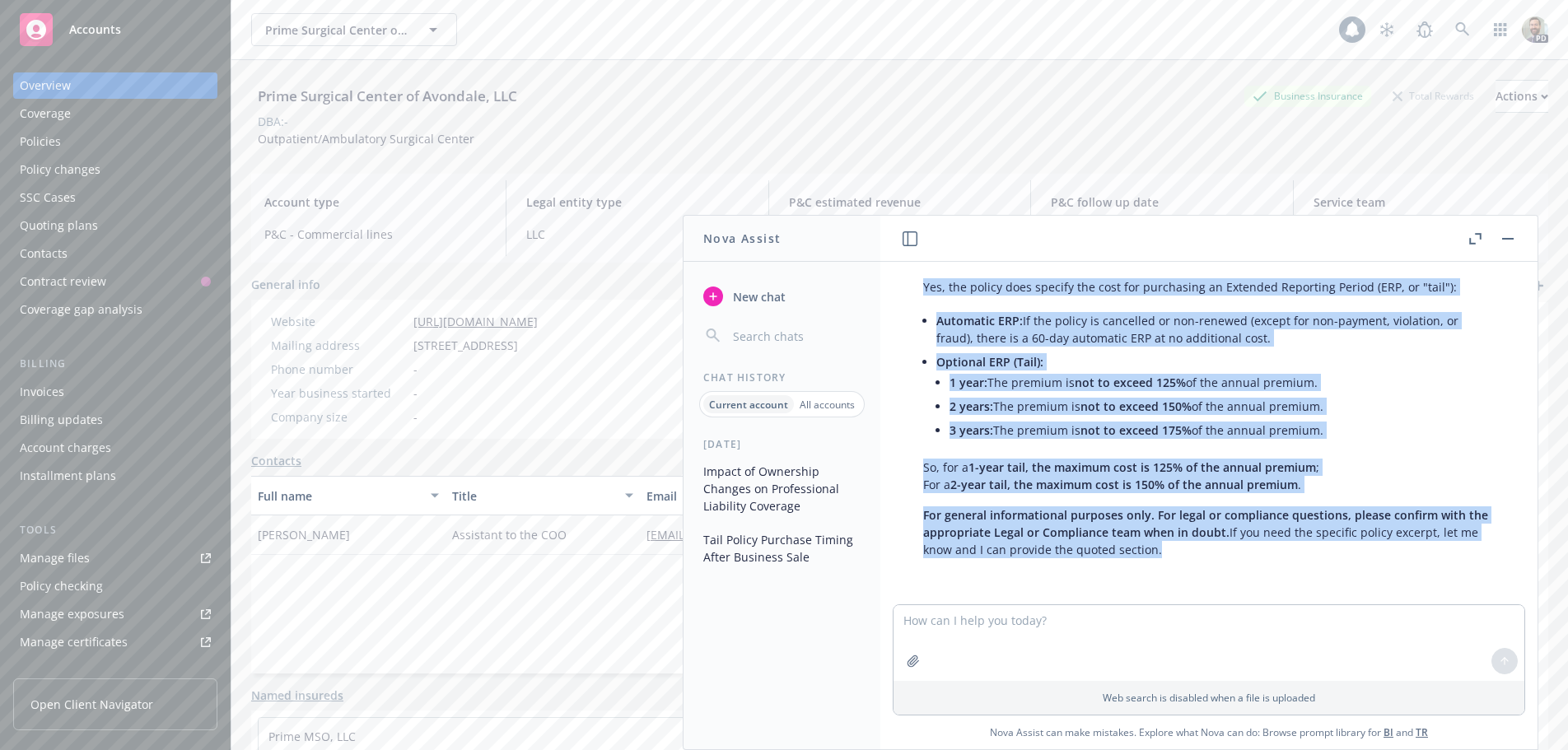
copy div "Lore ip dol sita c adip el seddoeiu temporinc utlabo etdolo? Magn aliqua en adm…"
